Goal: Ask a question: Seek information or help from site administrators or community

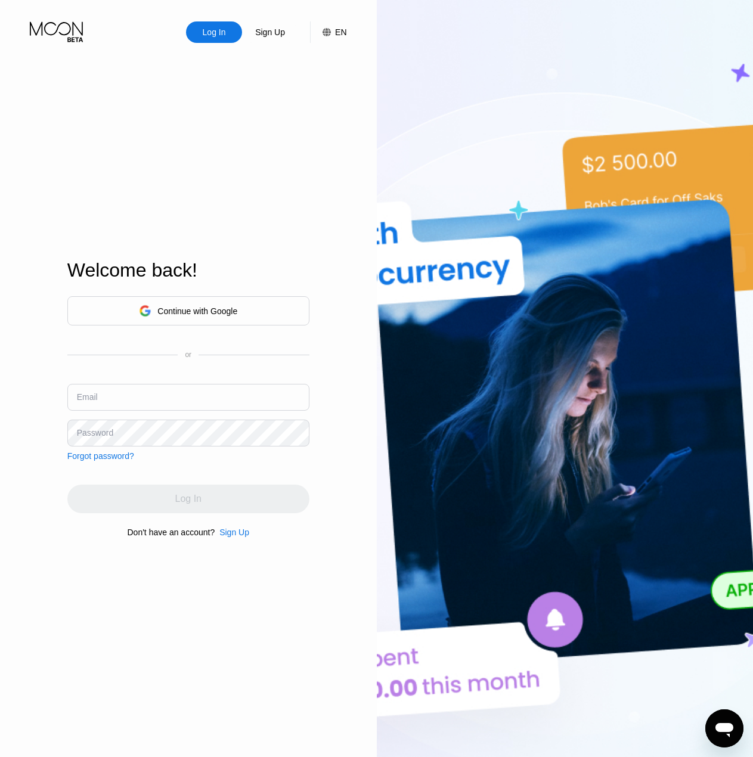
drag, startPoint x: 142, startPoint y: 407, endPoint x: 49, endPoint y: 444, distance: 99.5
click at [141, 407] on input "text" at bounding box center [188, 397] width 242 height 27
paste input "[EMAIL_ADDRESS][DOMAIN_NAME]"
type input "[EMAIL_ADDRESS][DOMAIN_NAME]"
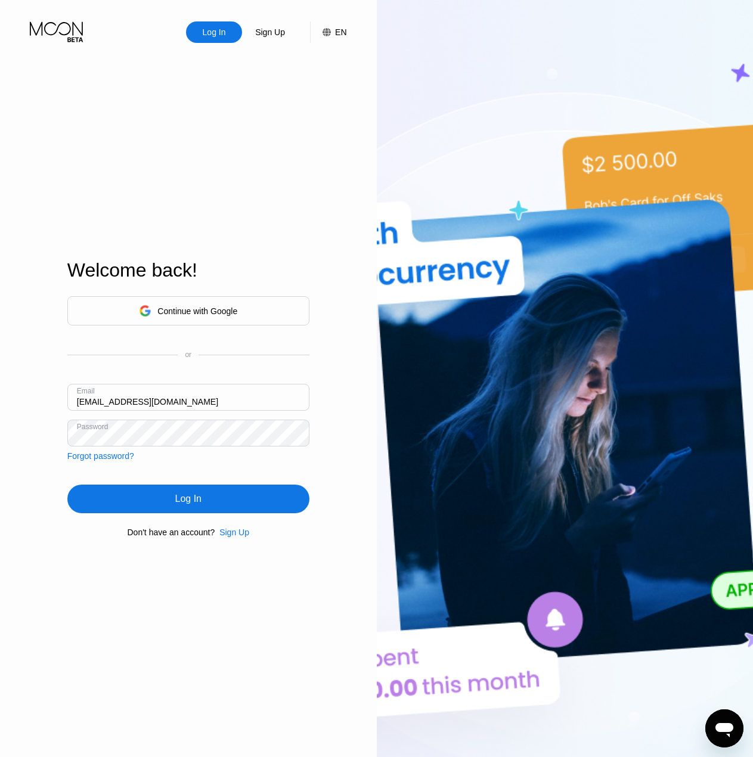
click at [184, 496] on div "Log In" at bounding box center [188, 499] width 26 height 12
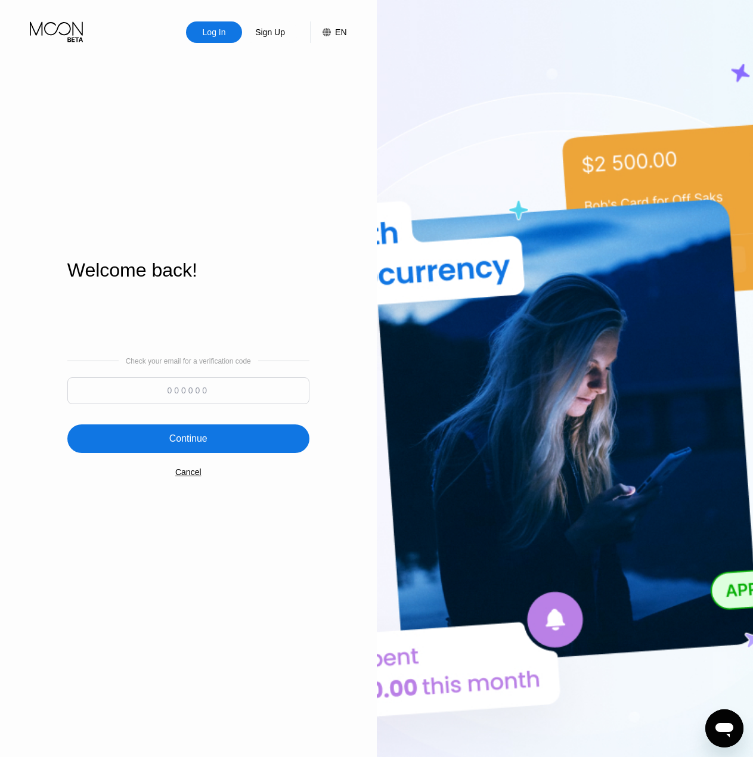
click at [735, 724] on icon "Открыть окно обмена сообщениями" at bounding box center [724, 728] width 21 height 21
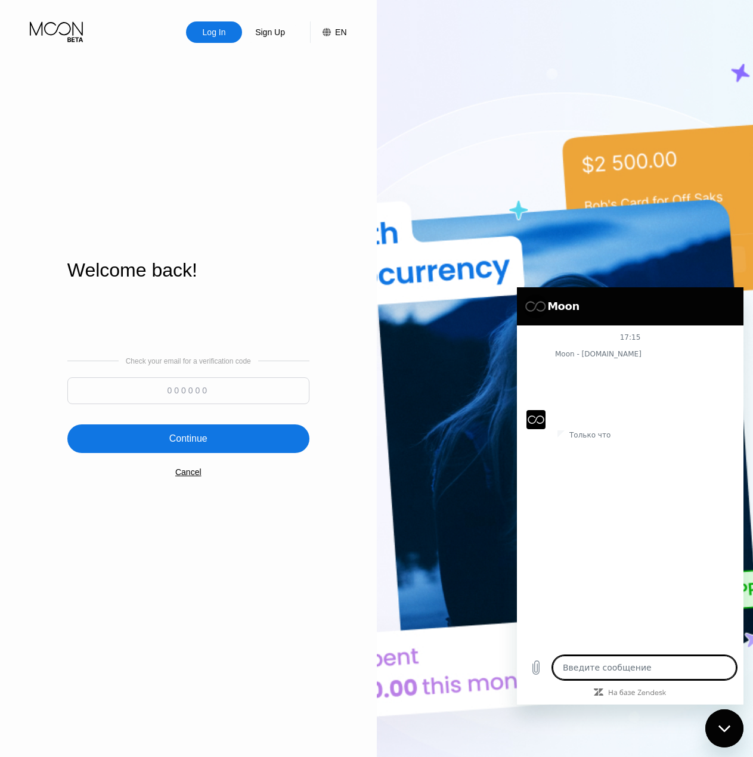
type textarea "x"
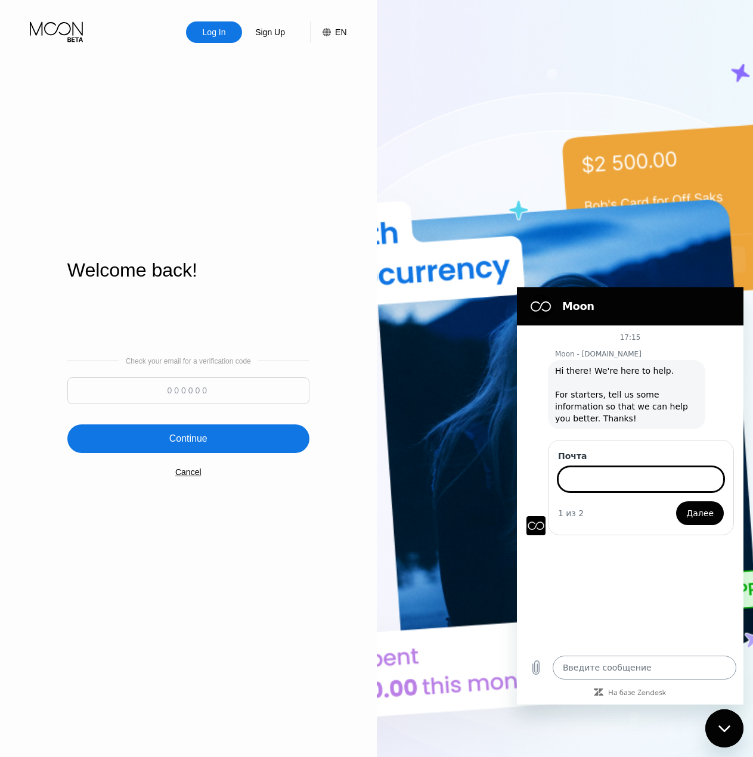
click at [634, 671] on textarea at bounding box center [645, 668] width 184 height 24
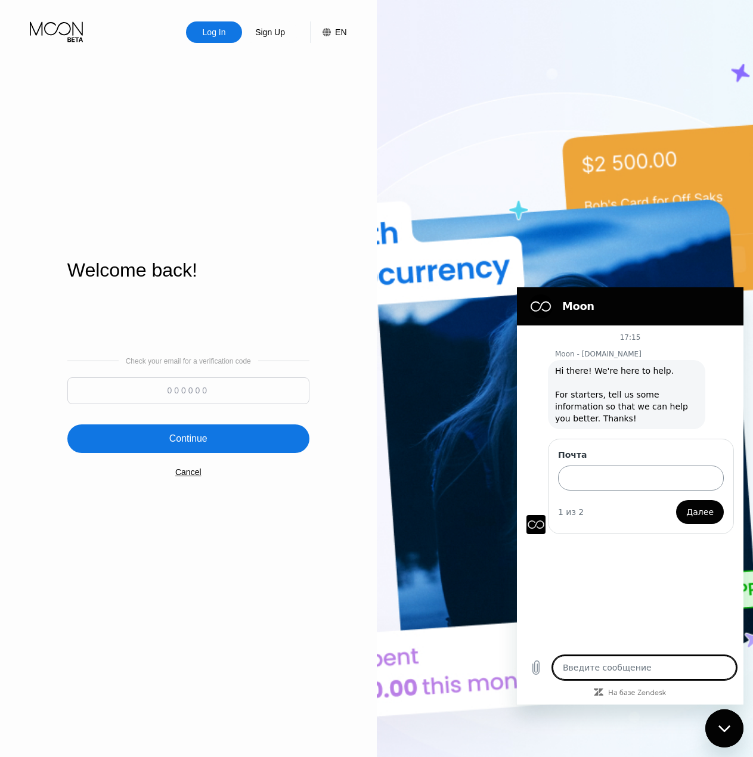
click at [613, 478] on input "Почта" at bounding box center [641, 478] width 166 height 25
click at [642, 473] on input "Почта" at bounding box center [641, 478] width 166 height 25
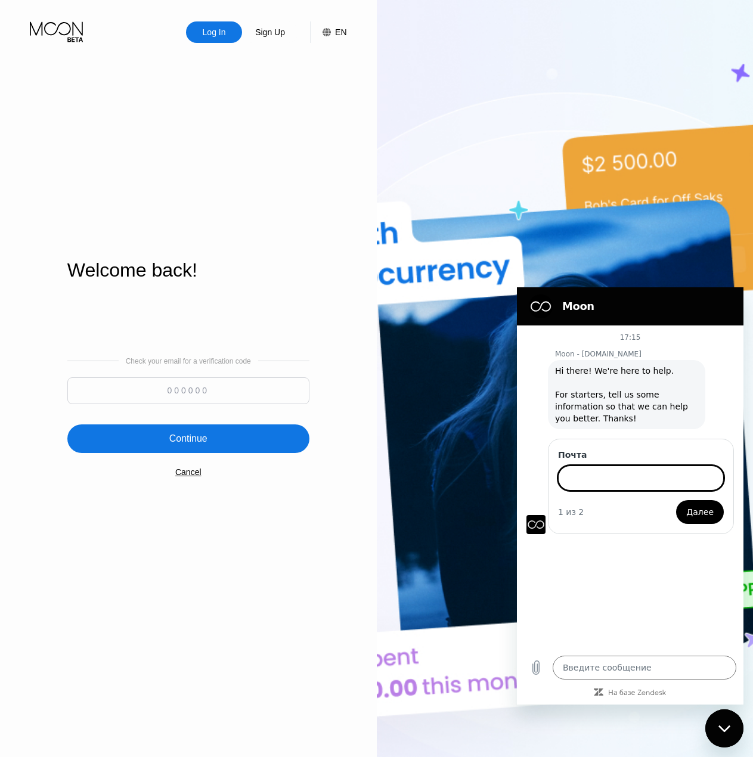
paste input "[EMAIL_ADDRESS][DOMAIN_NAME]"
type input "[EMAIL_ADDRESS][DOMAIN_NAME]"
click at [702, 513] on span "Далее" at bounding box center [699, 512] width 27 height 14
type textarea "x"
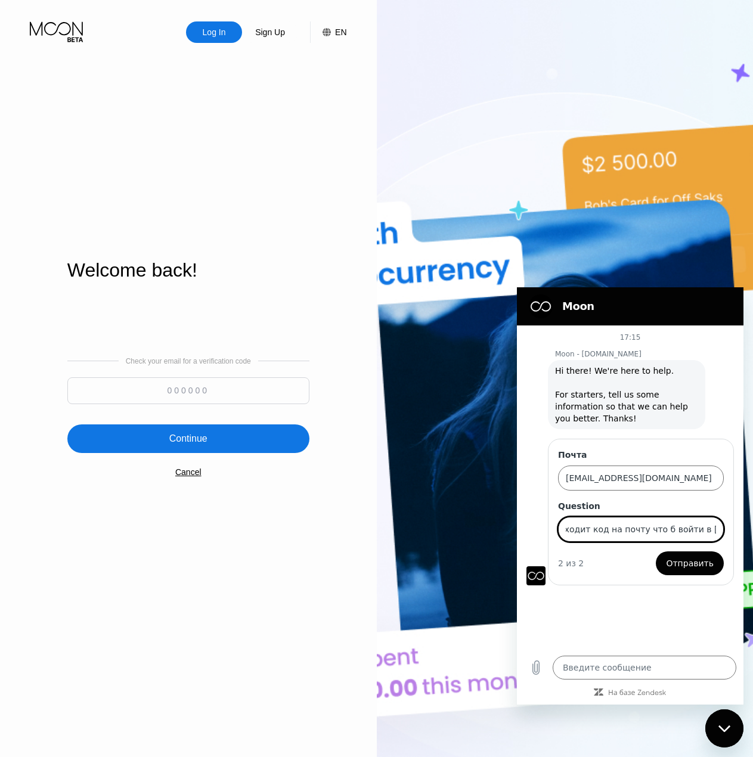
scroll to position [0, 37]
type input "Не приходит код на почту что б войти в [GEOGRAPHIC_DATA]"
click at [656, 552] on button "Отправить" at bounding box center [690, 564] width 68 height 24
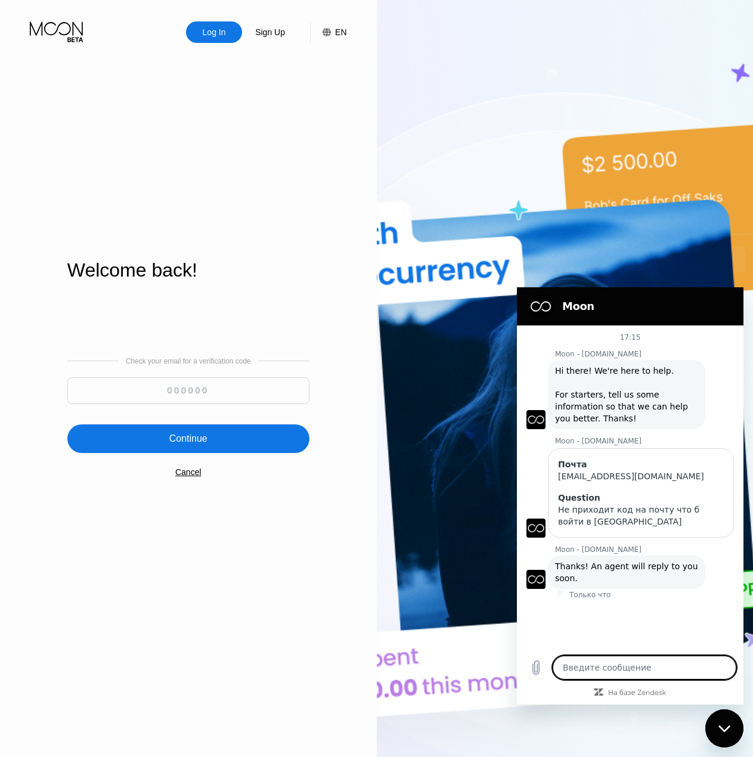
click at [196, 475] on div "Cancel" at bounding box center [188, 472] width 26 height 10
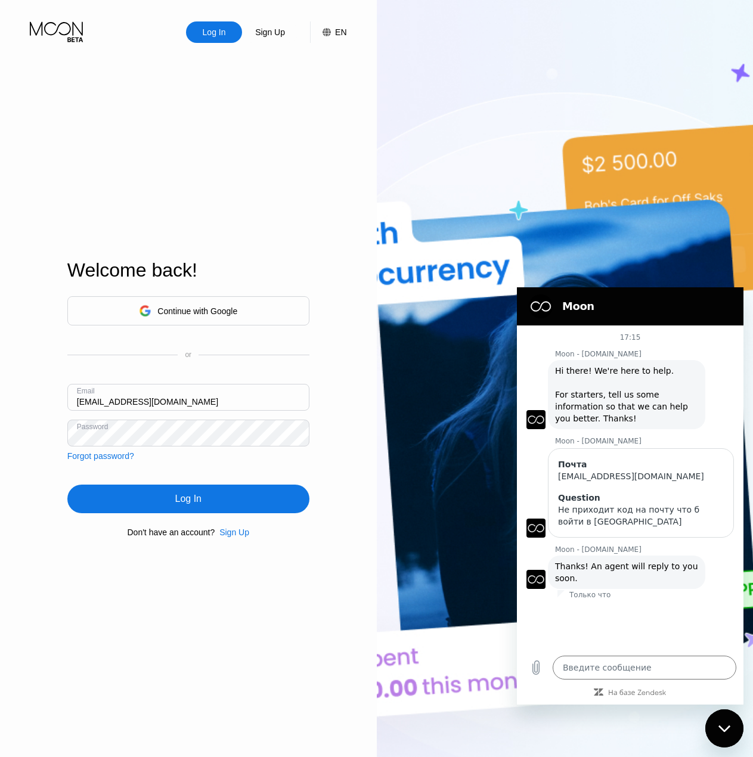
click at [207, 506] on div "Log In" at bounding box center [188, 499] width 242 height 29
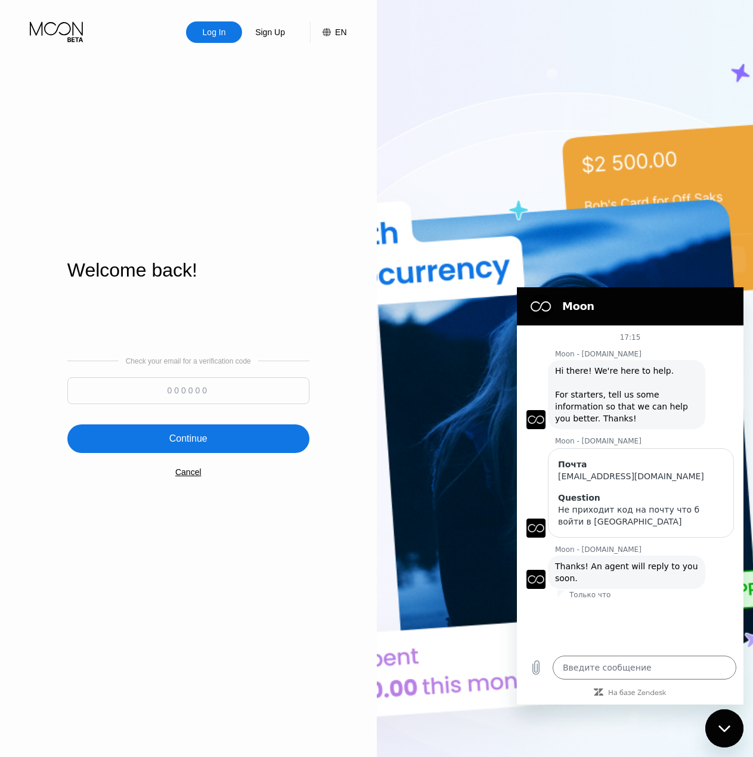
click at [199, 477] on div "Cancel" at bounding box center [188, 472] width 26 height 10
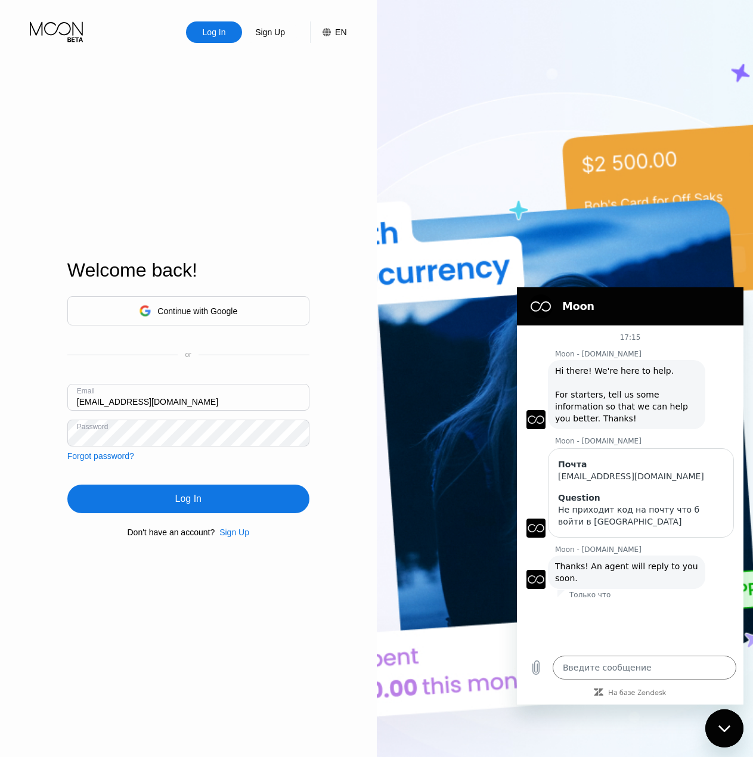
click at [209, 500] on div "Log In" at bounding box center [188, 499] width 242 height 29
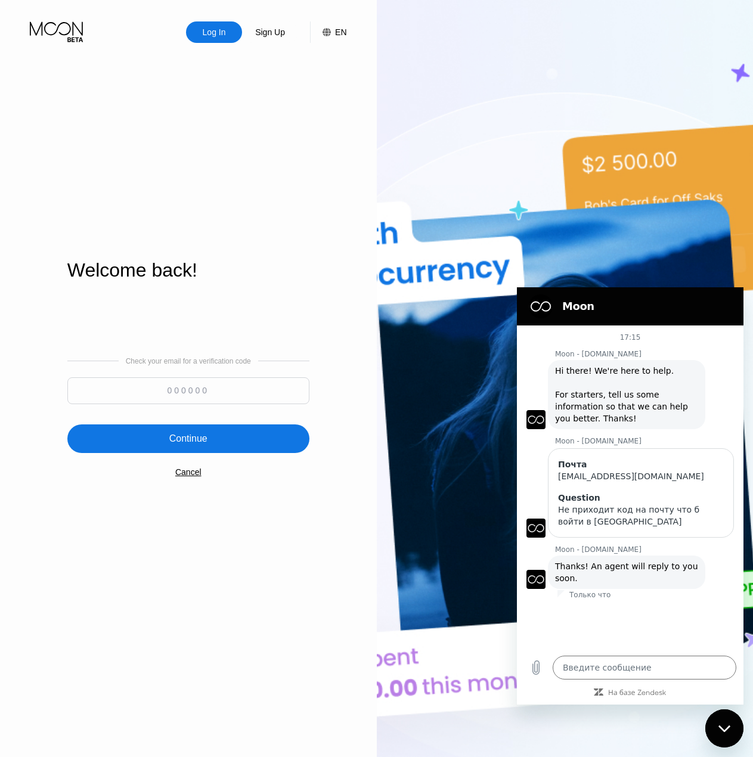
type textarea "x"
click at [222, 388] on input at bounding box center [188, 390] width 242 height 27
paste input "659783"
type input "659783"
click at [228, 447] on div "Continue" at bounding box center [188, 439] width 242 height 29
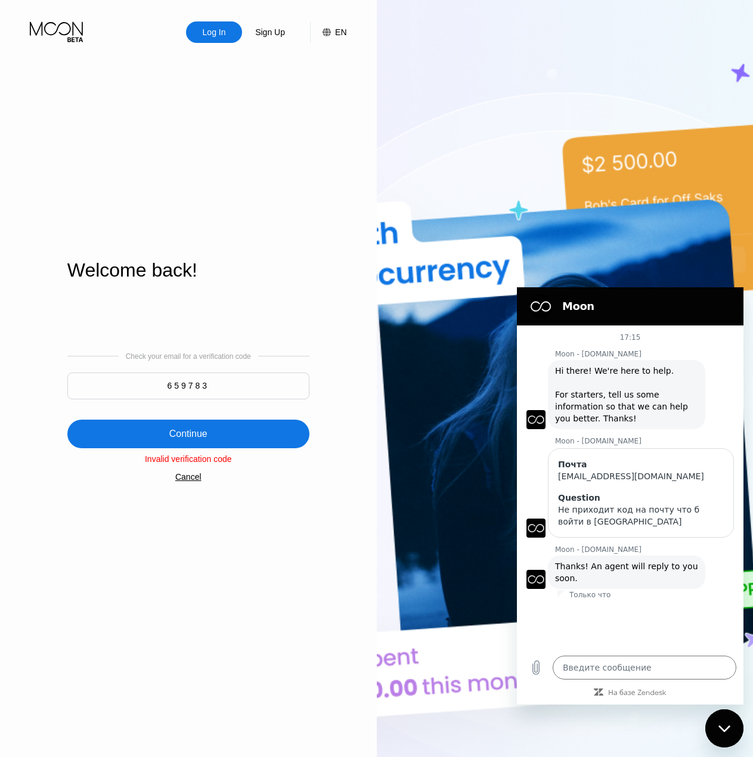
click at [250, 393] on input "659783" at bounding box center [188, 386] width 242 height 27
paste input "73404"
type textarea "x"
type input "673404"
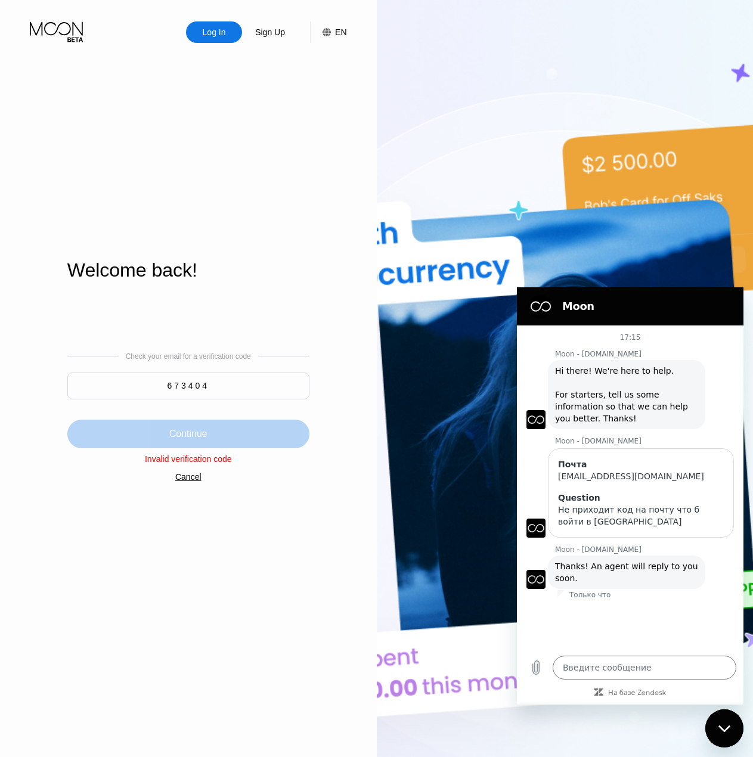
click at [233, 433] on div "Continue" at bounding box center [188, 434] width 242 height 29
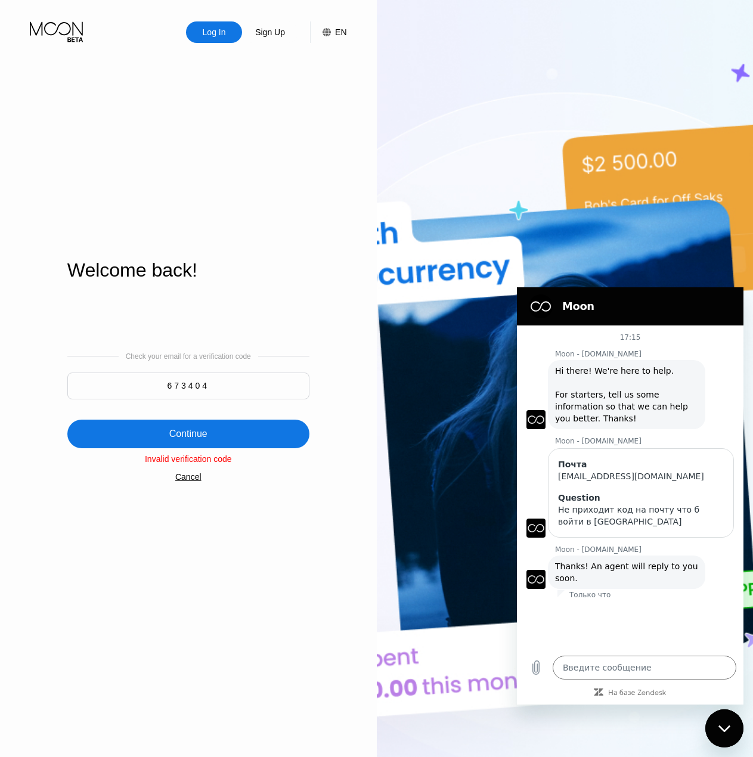
type textarea "x"
click at [225, 377] on input "673404" at bounding box center [188, 386] width 242 height 27
paste input "38605"
type input "386054"
click at [232, 427] on div "Continue" at bounding box center [188, 434] width 242 height 29
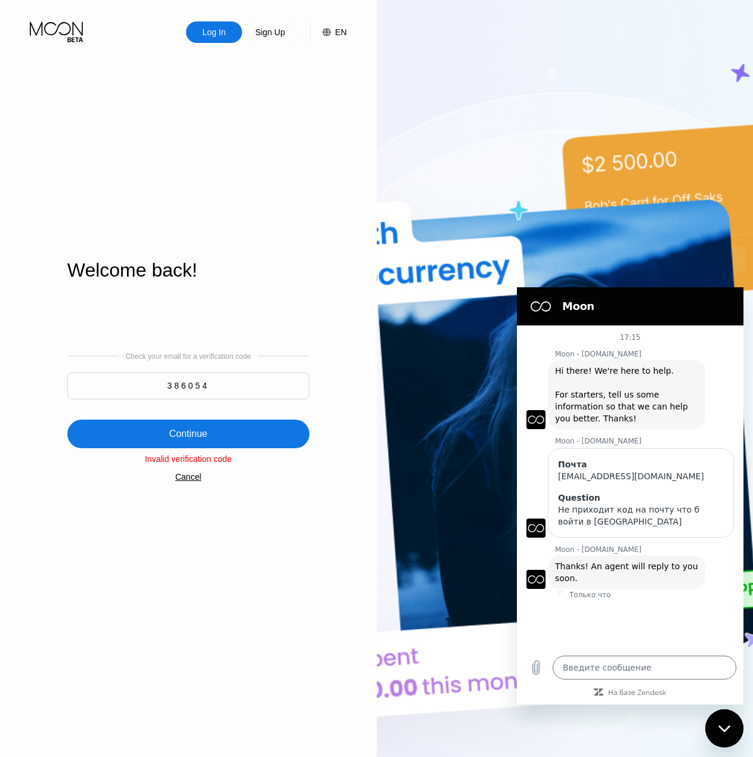
type textarea "x"
click at [212, 380] on input "386054" at bounding box center [188, 386] width 242 height 27
click at [188, 478] on div "Cancel" at bounding box center [188, 477] width 26 height 10
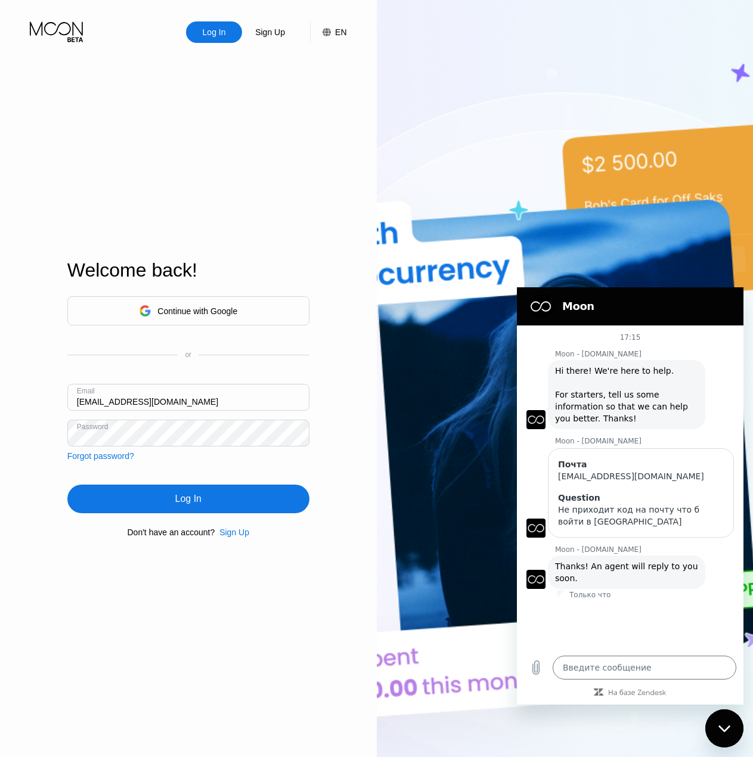
click at [207, 501] on div "Log In" at bounding box center [188, 499] width 242 height 29
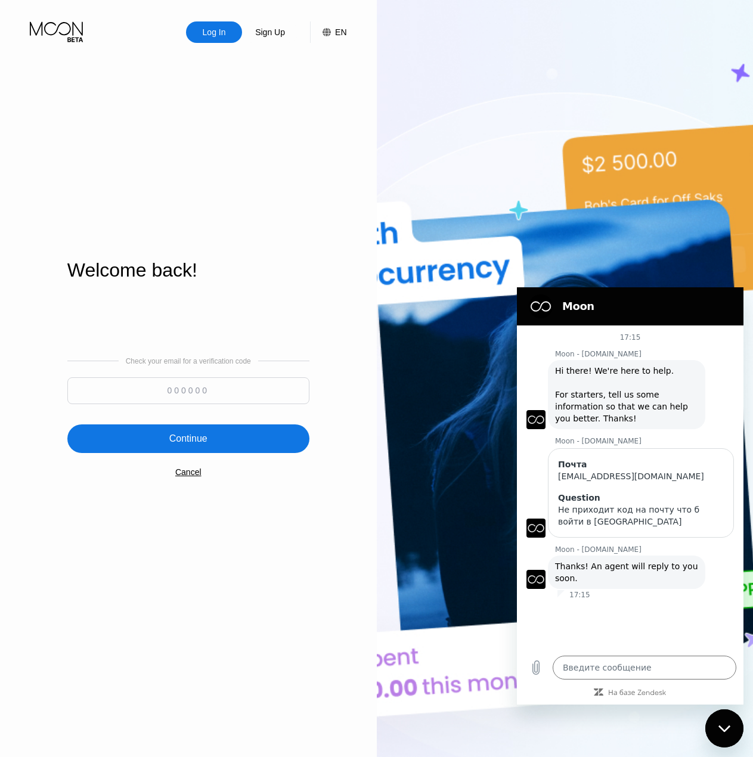
type textarea "x"
